Goal: Task Accomplishment & Management: Use online tool/utility

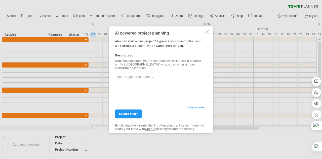
click at [153, 77] on textarea at bounding box center [159, 88] width 89 height 32
click at [202, 106] on span "more options" at bounding box center [195, 107] width 19 height 4
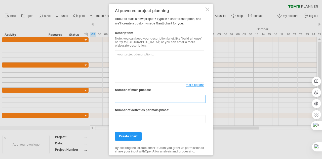
click at [203, 99] on input "*" at bounding box center [160, 99] width 91 height 8
type input "*"
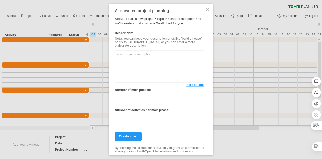
click at [203, 99] on input "*" at bounding box center [160, 99] width 91 height 8
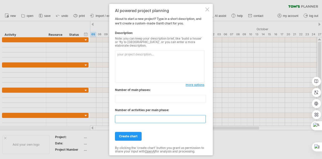
click at [203, 118] on input "**" at bounding box center [160, 119] width 91 height 8
click at [203, 118] on input "*" at bounding box center [160, 119] width 91 height 8
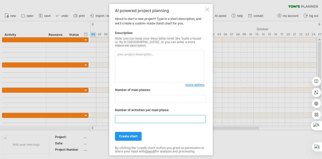
click at [203, 118] on input "*" at bounding box center [160, 119] width 91 height 8
type input "*"
click at [203, 118] on input "*" at bounding box center [160, 119] width 91 height 8
click at [152, 62] on textarea at bounding box center [159, 66] width 89 height 32
type textarea "u"
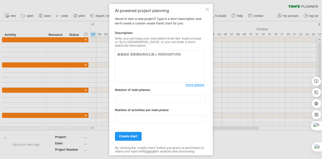
click at [183, 56] on textarea "健康講座 需要贊助商與主講人 時間2025/11/5/5" at bounding box center [159, 66] width 89 height 32
type textarea "健康講座 需要贊助商與主講人 時間2025/11/5/"
click at [132, 137] on link "create chart" at bounding box center [128, 136] width 27 height 9
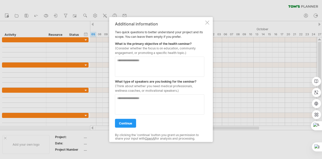
click at [142, 63] on textarea at bounding box center [159, 66] width 89 height 20
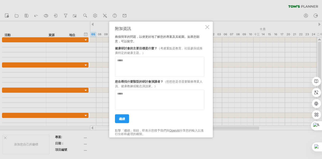
click at [169, 62] on textarea at bounding box center [159, 66] width 89 height 20
type textarea "*"
type textarea "**********"
click at [152, 92] on textarea at bounding box center [159, 100] width 89 height 20
type textarea "**********"
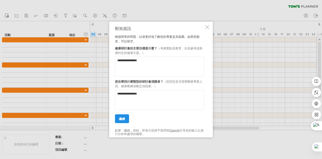
click at [117, 117] on link "繼續" at bounding box center [122, 118] width 14 height 9
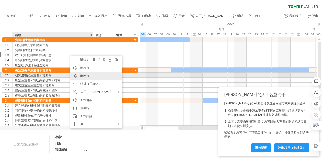
click at [97, 74] on div "刪除行 刪除選取的行" at bounding box center [96, 76] width 52 height 8
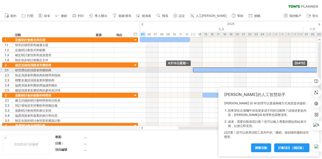
drag, startPoint x: 206, startPoint y: 64, endPoint x: 228, endPoint y: 67, distance: 22.4
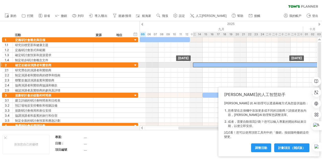
drag, startPoint x: 209, startPoint y: 68, endPoint x: 210, endPoint y: 65, distance: 3.8
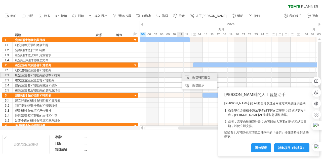
click at [198, 76] on font "新增時間區塊" at bounding box center [201, 77] width 18 height 4
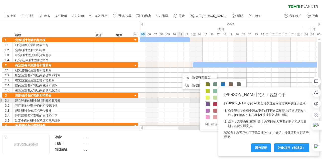
click at [206, 102] on span at bounding box center [207, 104] width 4 height 4
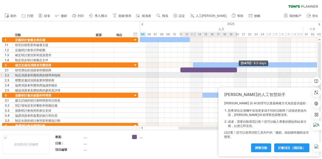
drag, startPoint x: 186, startPoint y: 69, endPoint x: 237, endPoint y: 71, distance: 50.6
click at [238, 74] on div "[DATE] - 9.0 days [DATE]" at bounding box center [228, 81] width 177 height 88
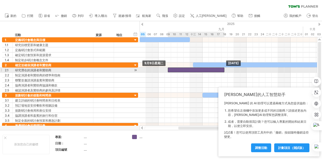
drag, startPoint x: 227, startPoint y: 68, endPoint x: 214, endPoint y: 69, distance: 12.6
click at [214, 69] on div at bounding box center [196, 69] width 57 height 5
